Goal: Transaction & Acquisition: Book appointment/travel/reservation

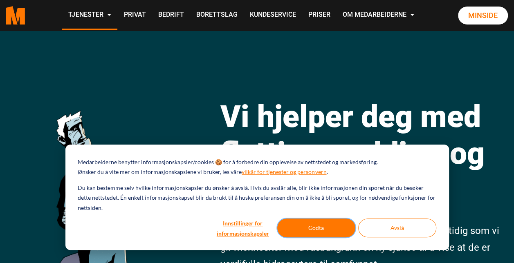
click at [320, 228] on button "Godta" at bounding box center [316, 228] width 78 height 19
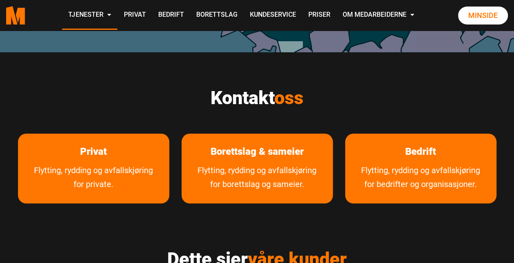
scroll to position [325, 0]
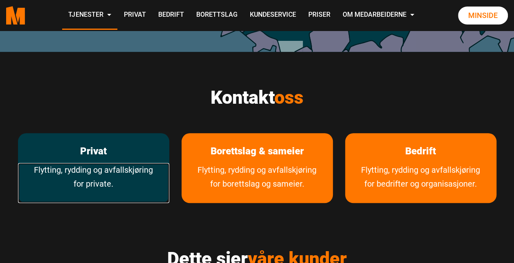
click at [146, 175] on link "Flytting, rydding og avfallskjøring for private." at bounding box center [93, 183] width 151 height 40
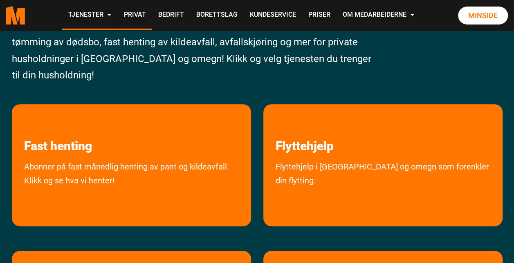
scroll to position [116, 0]
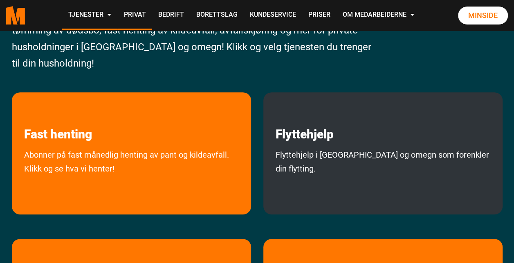
click at [293, 142] on div "Flyttehjelp Flyttehjelp i Oslo og omegn som forenkler din flytting." at bounding box center [382, 153] width 239 height 122
click at [348, 150] on link "Flyttehjelp i Oslo og omegn som forenkler din flytting." at bounding box center [382, 179] width 239 height 63
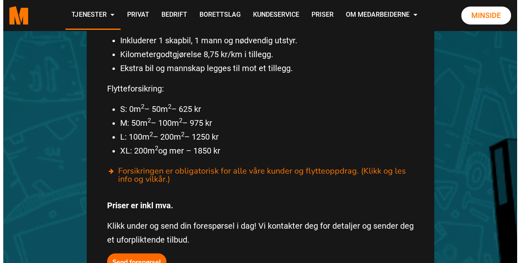
scroll to position [480, 0]
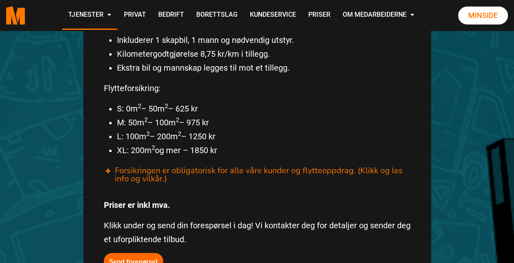
click at [145, 252] on div "Fra 1100,- kr/time Inkluderer 1 skapbil, 1 mann og nødvendig utstyr. Kilometerg…" at bounding box center [256, 141] width 347 height 299
click at [141, 257] on b "Send forepørsel" at bounding box center [133, 261] width 49 height 9
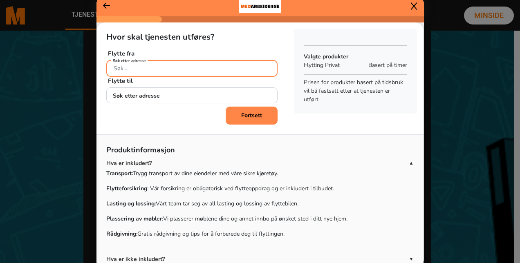
click at [179, 74] on input "Søk etter adresse" at bounding box center [191, 68] width 171 height 17
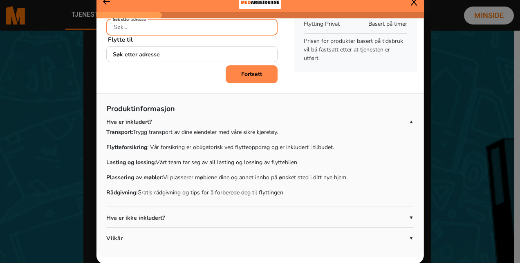
scroll to position [0, 0]
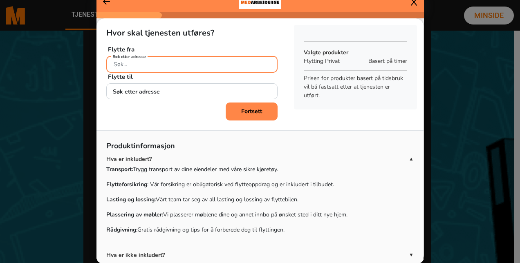
click at [159, 68] on input "Søk etter adresse" at bounding box center [191, 64] width 171 height 17
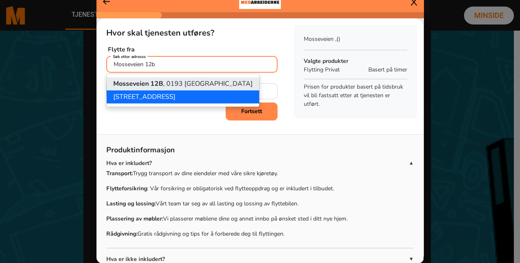
click at [163, 87] on ngb-highlight "[STREET_ADDRESS]" at bounding box center [182, 83] width 139 height 9
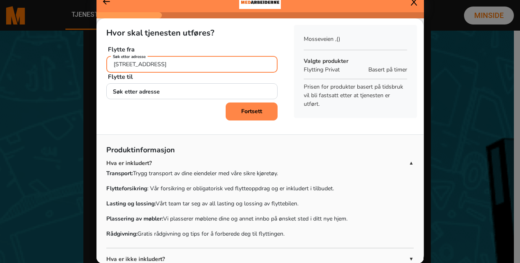
type input "[STREET_ADDRESS]"
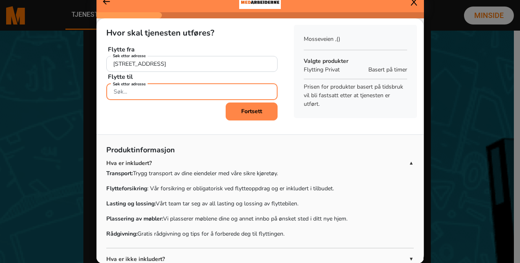
click at [163, 87] on input "Søk etter adresse" at bounding box center [191, 91] width 171 height 17
paste input "recommendation"
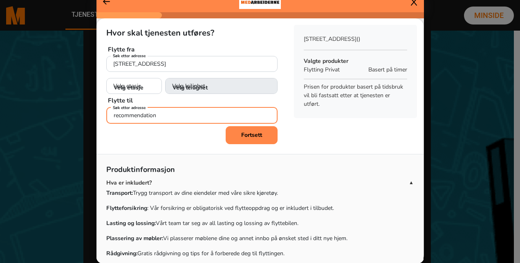
type input "x"
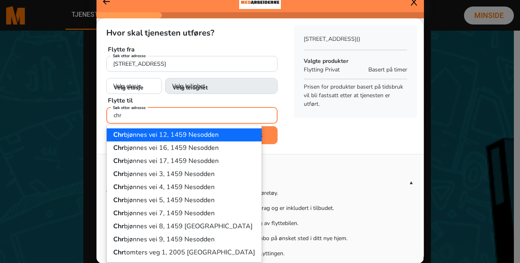
type input "chr"
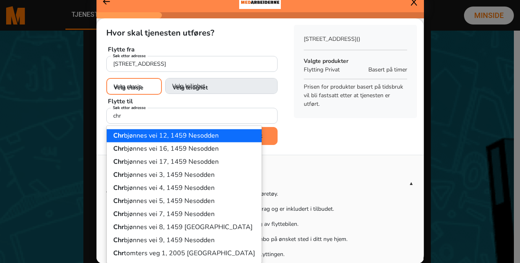
click at [135, 84] on select "Velg etasje 1. etasje 2. etasje 3. etasje 4. etasje 5. etasje" at bounding box center [134, 86] width 56 height 17
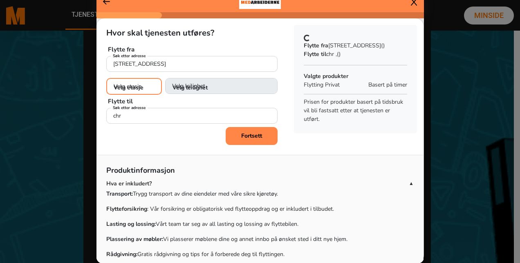
select select "03"
click at [106, 78] on select "Velg etasje 1. etasje 2. etasje 3. etasje 4. etasje 5. etasje" at bounding box center [134, 86] width 56 height 17
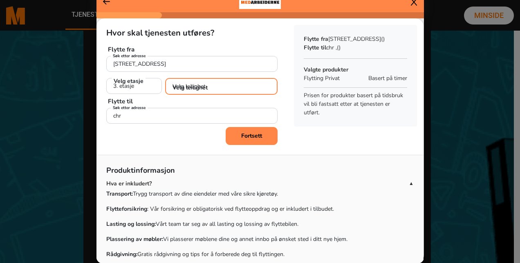
click at [204, 87] on select "Velg leilighet 1. dør fra venstre (H0301) 2. dør fra venstre (H0302) 3. dør fra…" at bounding box center [221, 86] width 112 height 17
click at [195, 83] on select "Velg leilighet 1. dør fra venstre (H0301) 2. dør fra venstre (H0302) 3. dør fra…" at bounding box center [221, 86] width 112 height 17
select select "H0302"
click at [165, 78] on select "Velg leilighet 1. dør fra venstre (H0301) 2. dør fra venstre (H0302) 3. dør fra…" at bounding box center [221, 86] width 112 height 17
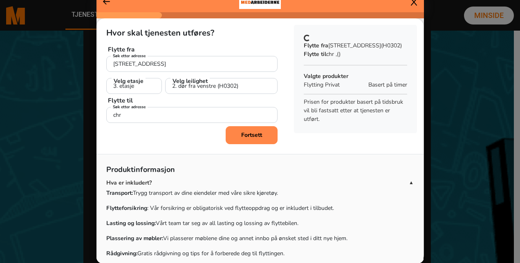
click at [186, 127] on div "Fortsett" at bounding box center [191, 135] width 171 height 18
click at [189, 123] on div "Hvor skal tjenesten utføres? Flytte fra Mosseveien 12B, 0193 Oslo Søk etter adr…" at bounding box center [191, 72] width 191 height 108
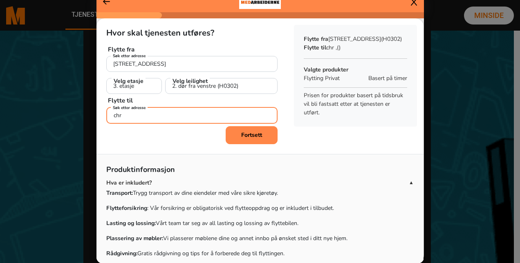
click at [194, 118] on input "chr" at bounding box center [191, 115] width 171 height 17
click at [167, 120] on input "chr mi" at bounding box center [191, 115] width 171 height 17
paste input "[DEMOGRAPHIC_DATA] [STREET_ADDRESS],"
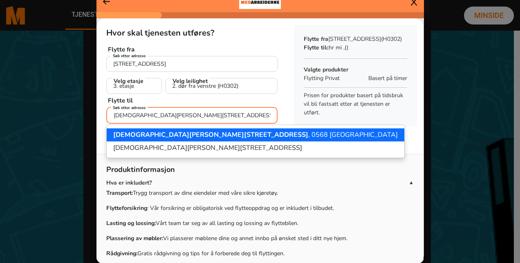
click at [179, 139] on button "[PERSON_NAME][STREET_ADDRESS]" at bounding box center [256, 134] width 298 height 13
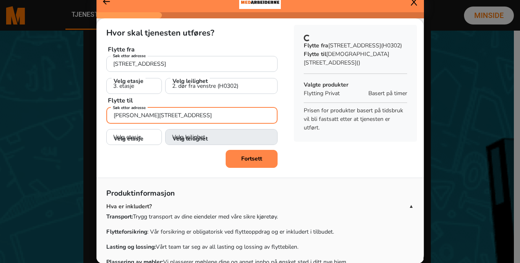
type input "[PERSON_NAME][STREET_ADDRESS]"
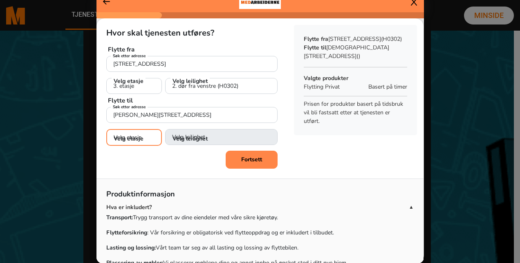
click at [130, 141] on select "Velg etasje 1. etasje 2. etasje 3. etasje 4. etasje" at bounding box center [134, 137] width 56 height 17
select select "02"
click at [106, 129] on select "Velg etasje 1. etasje 2. etasje 3. etasje 4. etasje" at bounding box center [134, 137] width 56 height 17
select select
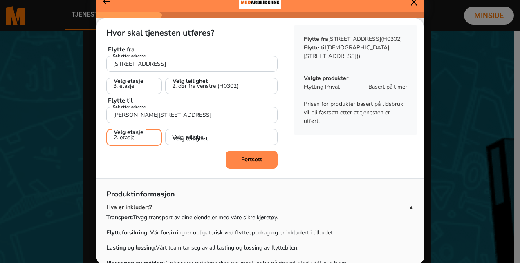
click at [142, 129] on select "Velg etasje 1. etasje 2. etasje 3. etasje 4. etasje" at bounding box center [134, 137] width 56 height 17
select select "03"
click at [106, 129] on select "Velg etasje 1. etasje 2. etasje 3. etasje 4. etasje" at bounding box center [134, 137] width 56 height 17
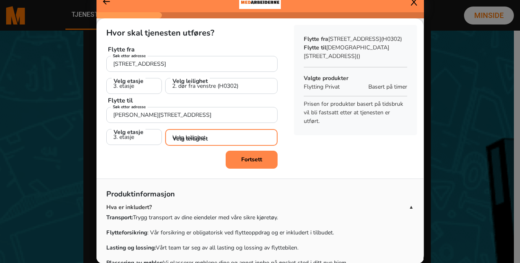
click at [206, 140] on select "Velg leilighet 1. dør fra venstre (H0301) 2. dør fra venstre (H0302)" at bounding box center [221, 137] width 112 height 17
select select "H0301"
click at [165, 129] on select "Velg leilighet 1. dør fra venstre (H0301) 2. dør fra venstre (H0302)" at bounding box center [221, 137] width 112 height 17
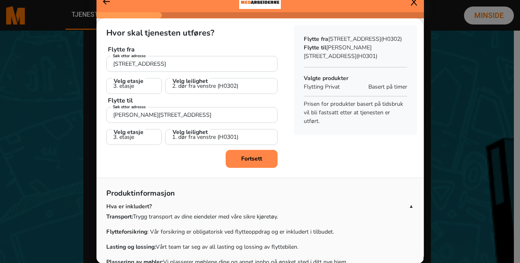
click at [246, 150] on button "Fortsett" at bounding box center [252, 159] width 52 height 18
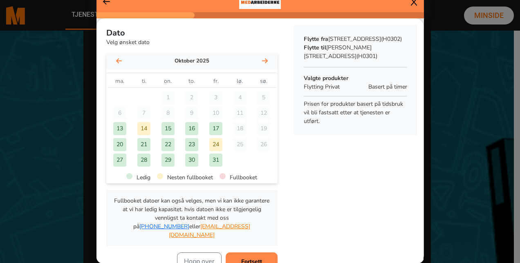
click at [141, 145] on div "21" at bounding box center [143, 144] width 13 height 13
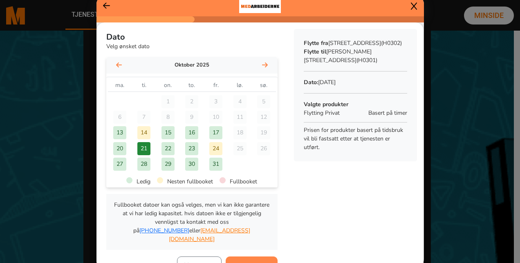
click at [240, 257] on button "Fortsett" at bounding box center [252, 266] width 52 height 18
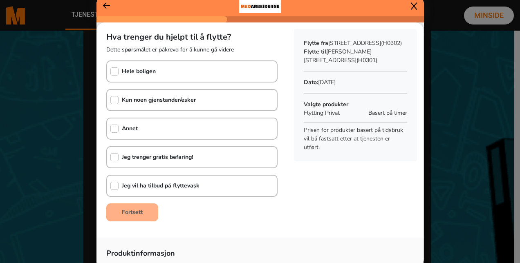
click at [140, 78] on div "Hele boligen" at bounding box center [131, 71] width 49 height 20
checkbox input "true"
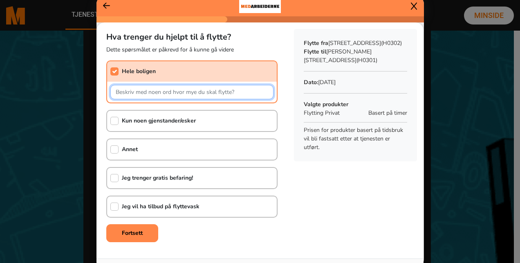
click at [154, 93] on input "text" at bounding box center [191, 92] width 163 height 14
type input "30 kvadrat møblert leilighet + 2 boder (ikke helt fulle)"
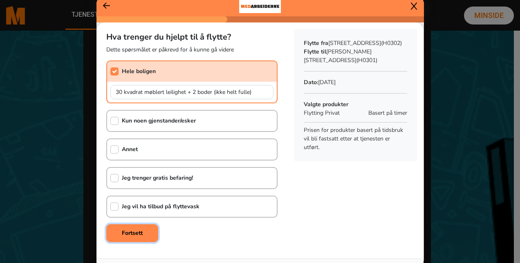
click at [134, 231] on b "Fortsett" at bounding box center [132, 233] width 21 height 8
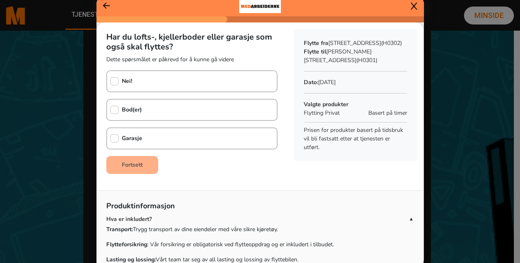
click at [146, 112] on div "Bod(er)" at bounding box center [191, 110] width 171 height 22
checkbox input "true"
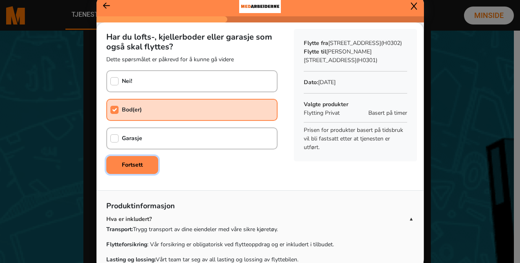
click at [128, 160] on button "Fortsett" at bounding box center [132, 165] width 52 height 18
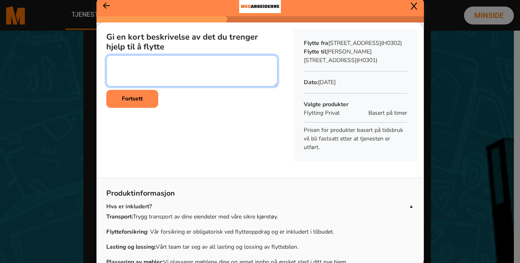
click at [143, 80] on textarea at bounding box center [191, 70] width 171 height 31
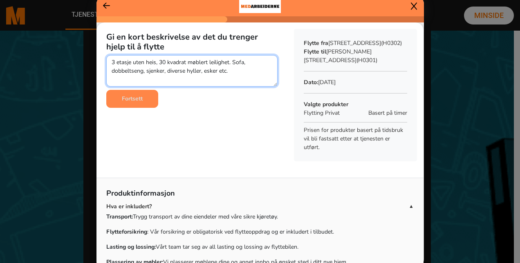
type textarea "3 etasje uten heis, 30 kvadrat møblert leilighet. Sofa, dobbeltseng, sjenker, d…"
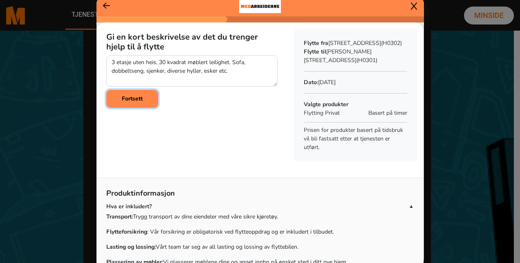
click at [125, 95] on b "Fortsett" at bounding box center [132, 99] width 21 height 8
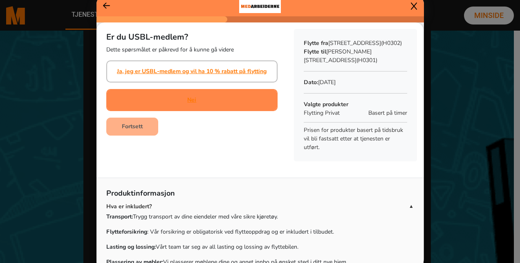
click at [192, 100] on div "Nei" at bounding box center [191, 100] width 171 height 22
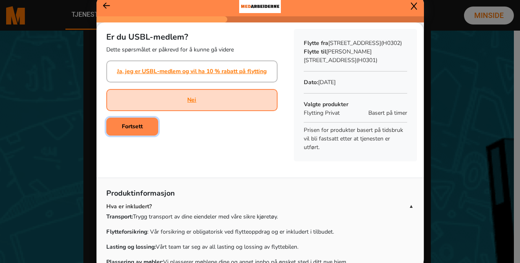
click at [128, 122] on button "Fortsett" at bounding box center [132, 127] width 52 height 18
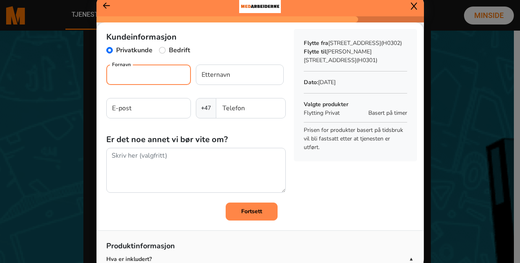
click at [142, 71] on input "Fornavn" at bounding box center [148, 75] width 85 height 20
type input "Silje"
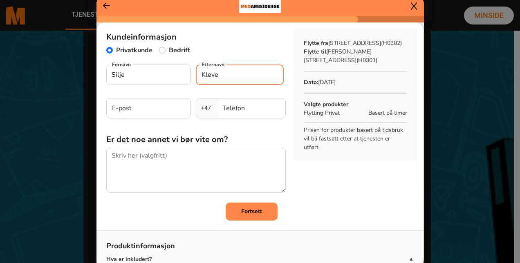
type input "Kleven"
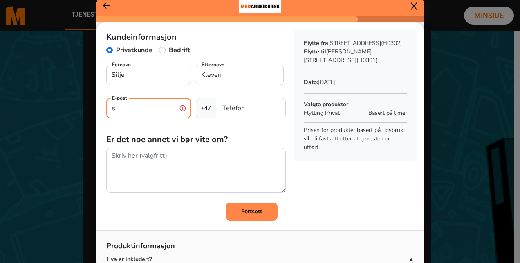
type input "[EMAIL_ADDRESS][DOMAIN_NAME]"
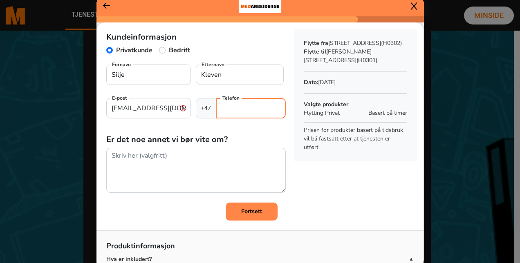
type input "90807861"
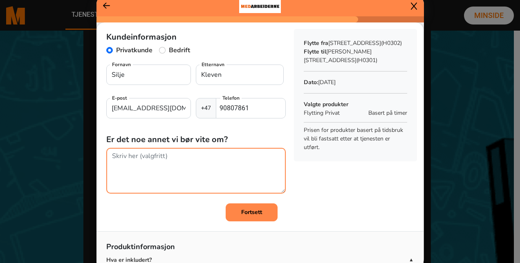
click at [168, 162] on textarea at bounding box center [195, 171] width 179 height 46
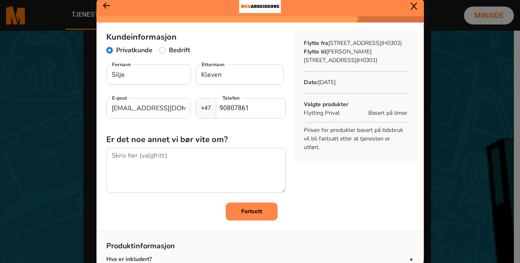
click at [244, 212] on b "Fortsett" at bounding box center [251, 212] width 21 height 8
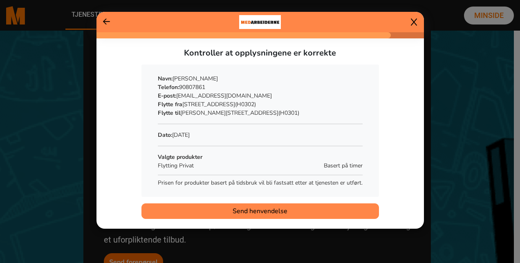
click at [271, 208] on span "Send henvendelse" at bounding box center [260, 211] width 55 height 10
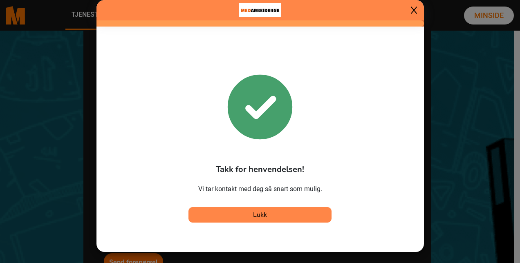
click at [410, 8] on div at bounding box center [391, 10] width 52 height 8
click at [414, 12] on icon at bounding box center [414, 10] width 6 height 8
